Goal: Check status: Check status

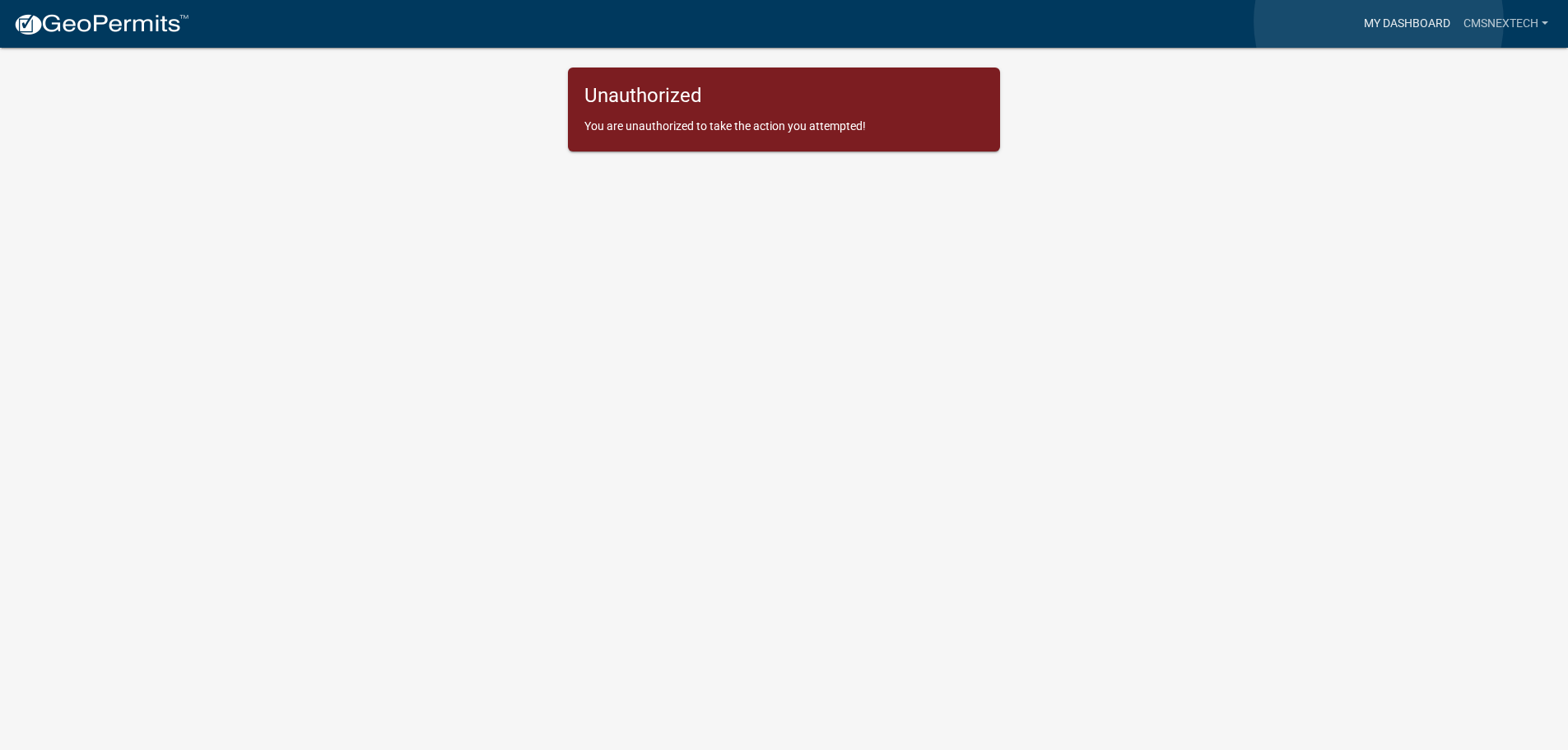
click at [1379, 22] on link "My Dashboard" at bounding box center [1406, 24] width 99 height 31
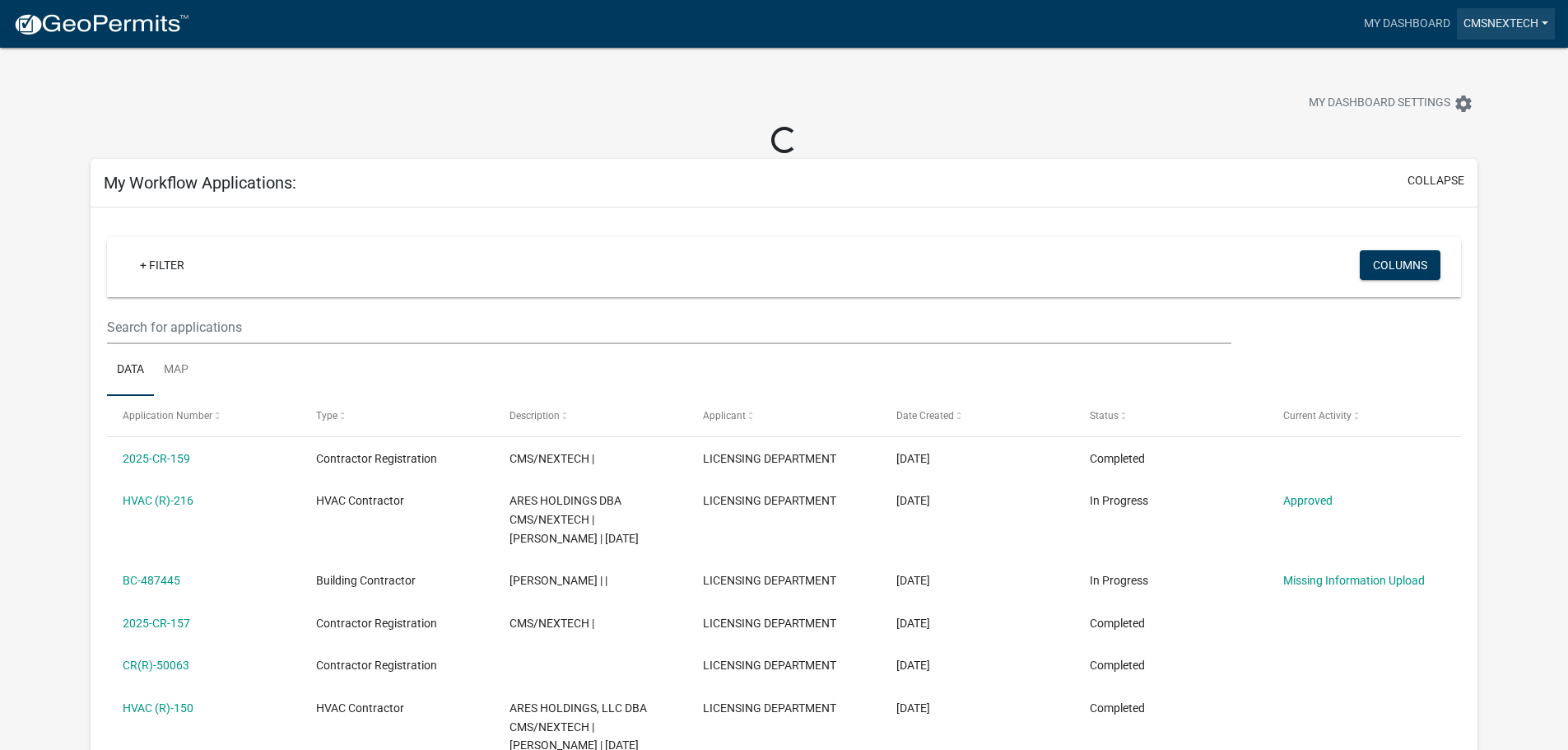
click at [1523, 22] on link "CMSNEXTECH" at bounding box center [1505, 24] width 98 height 31
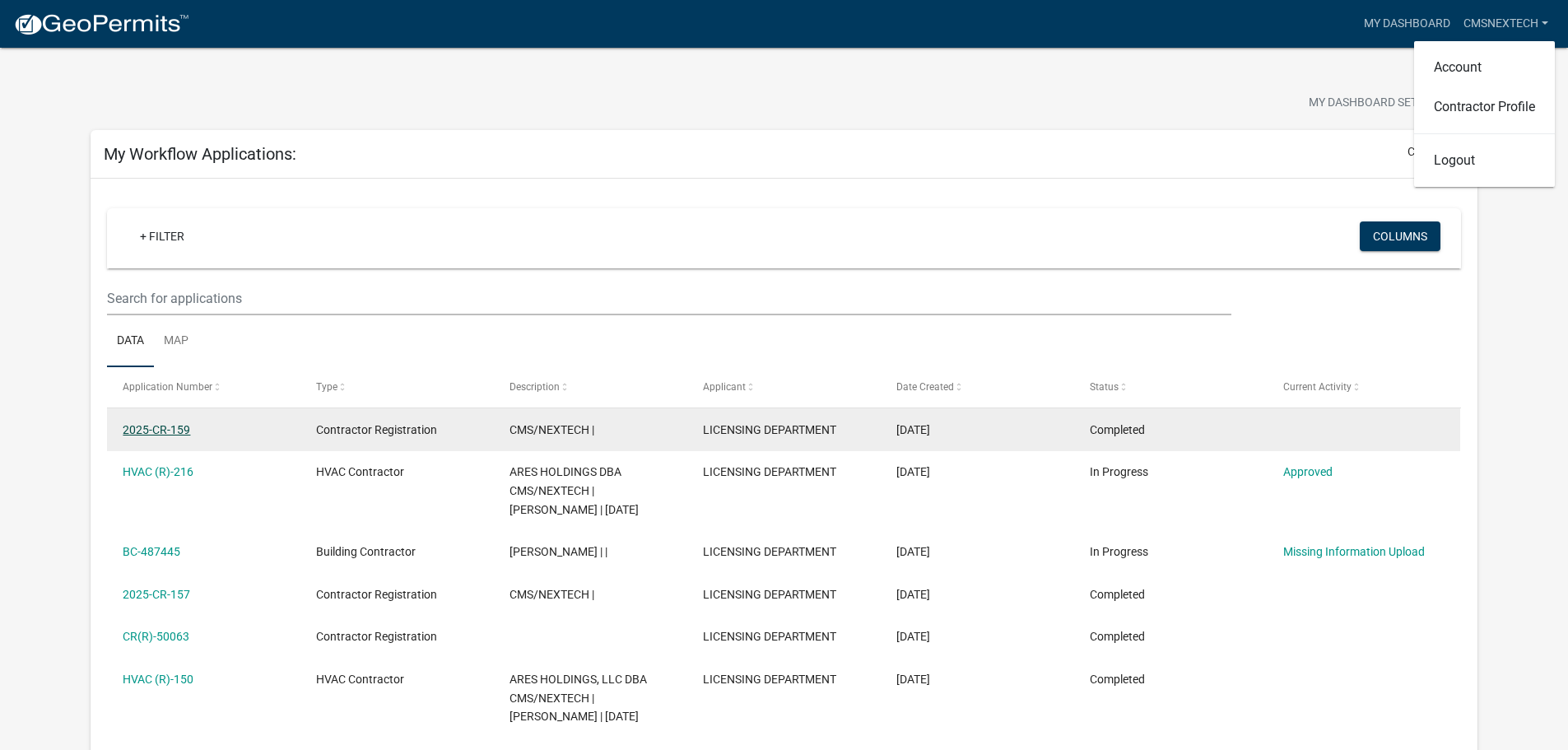
click at [151, 426] on link "2025-CR-159" at bounding box center [157, 429] width 67 height 13
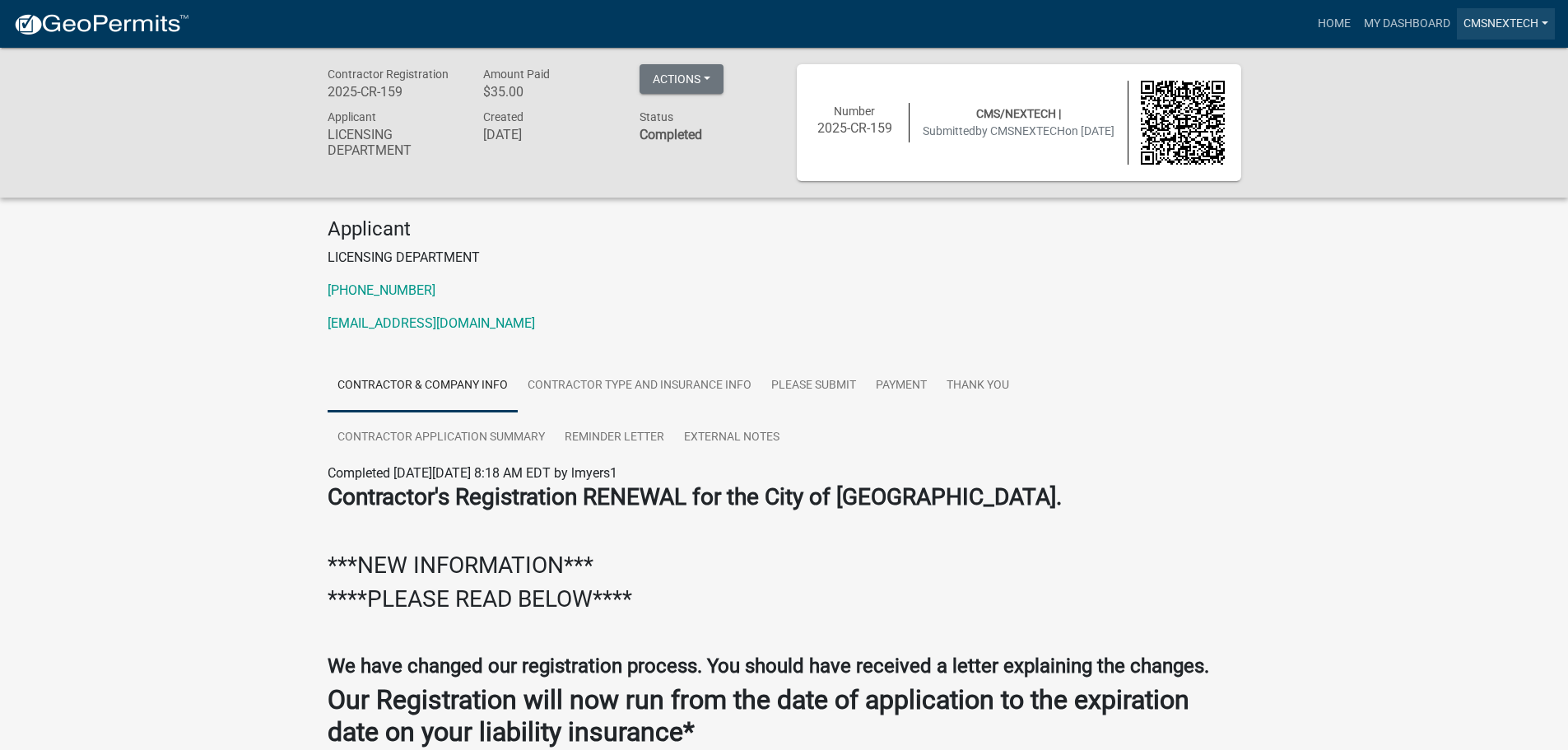
click at [1543, 24] on link "CMSNEXTECH" at bounding box center [1505, 24] width 98 height 31
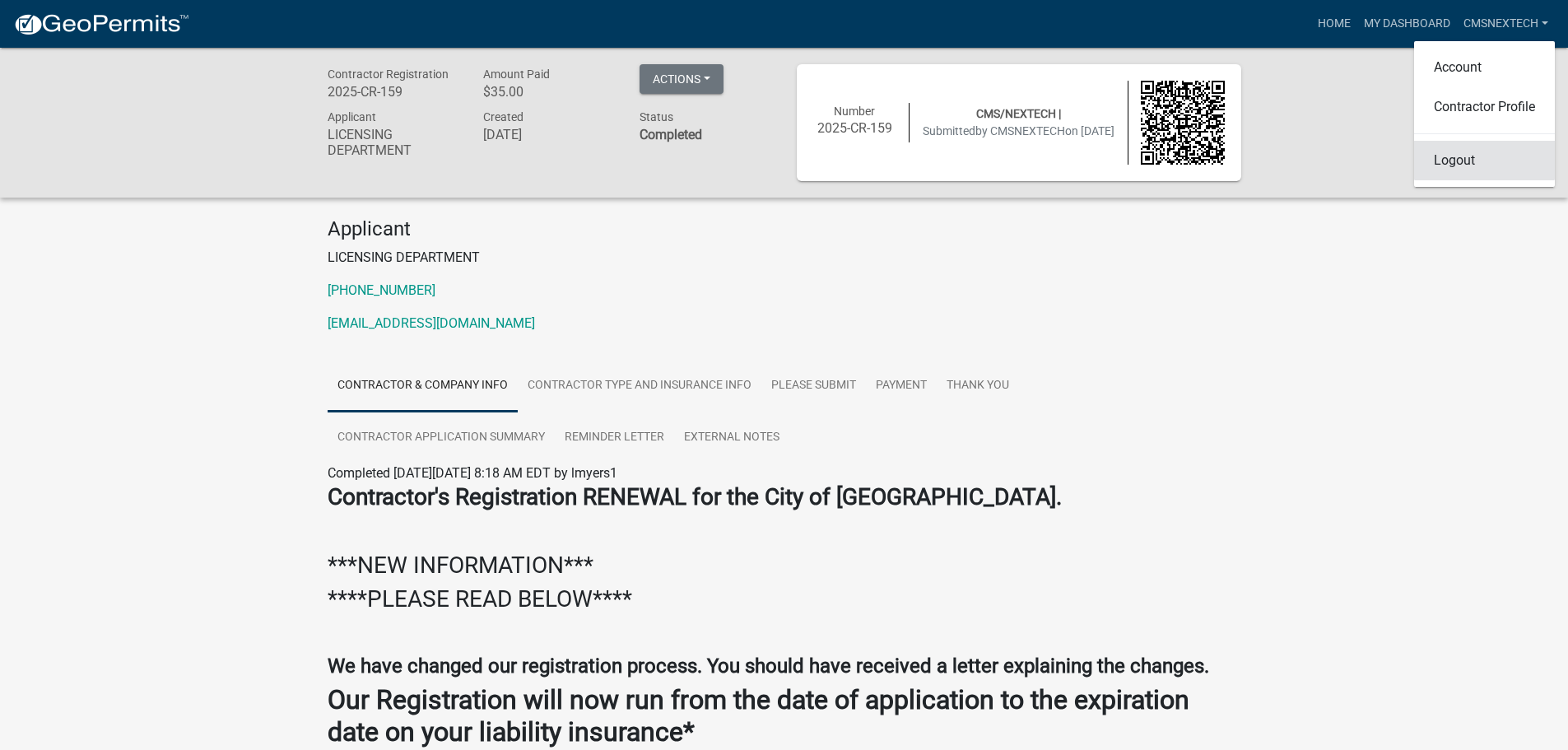
click at [1447, 157] on link "Logout" at bounding box center [1484, 161] width 141 height 40
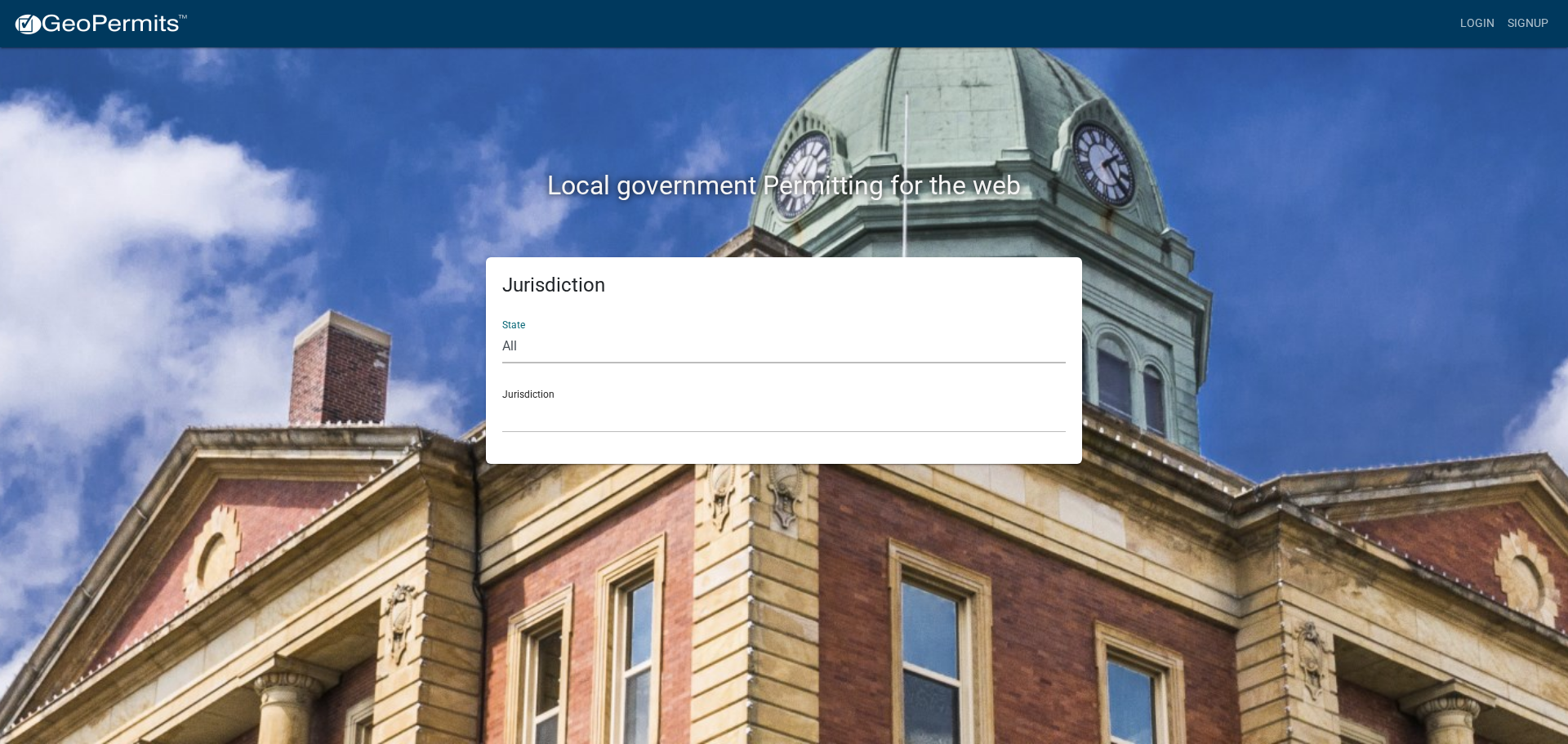
click at [618, 344] on select "All Colorado Georgia Indiana Iowa Kansas Minnesota Ohio South Carolina Wisconsin" at bounding box center [784, 346] width 564 height 33
select select "Georgia"
click at [502, 330] on select "All Colorado Georgia Indiana Iowa Kansas Minnesota Ohio South Carolina Wisconsin" at bounding box center [784, 346] width 564 height 33
click at [569, 414] on select "Carroll County, Georgia Cook County, Georgia Crawford County, Georgia Gilmer Co…" at bounding box center [784, 415] width 564 height 33
click at [583, 414] on select "Carroll County, Georgia Cook County, Georgia Crawford County, Georgia Gilmer Co…" at bounding box center [784, 415] width 564 height 33
